Goal: Information Seeking & Learning: Learn about a topic

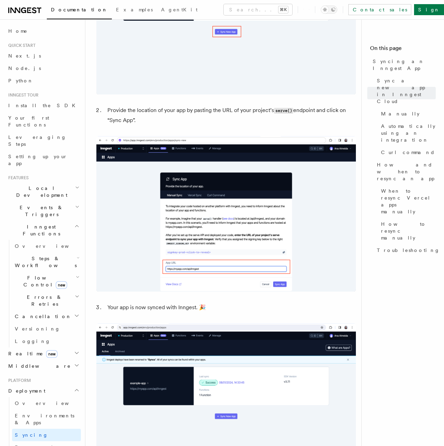
scroll to position [469, 0]
